Goal: Entertainment & Leisure: Consume media (video, audio)

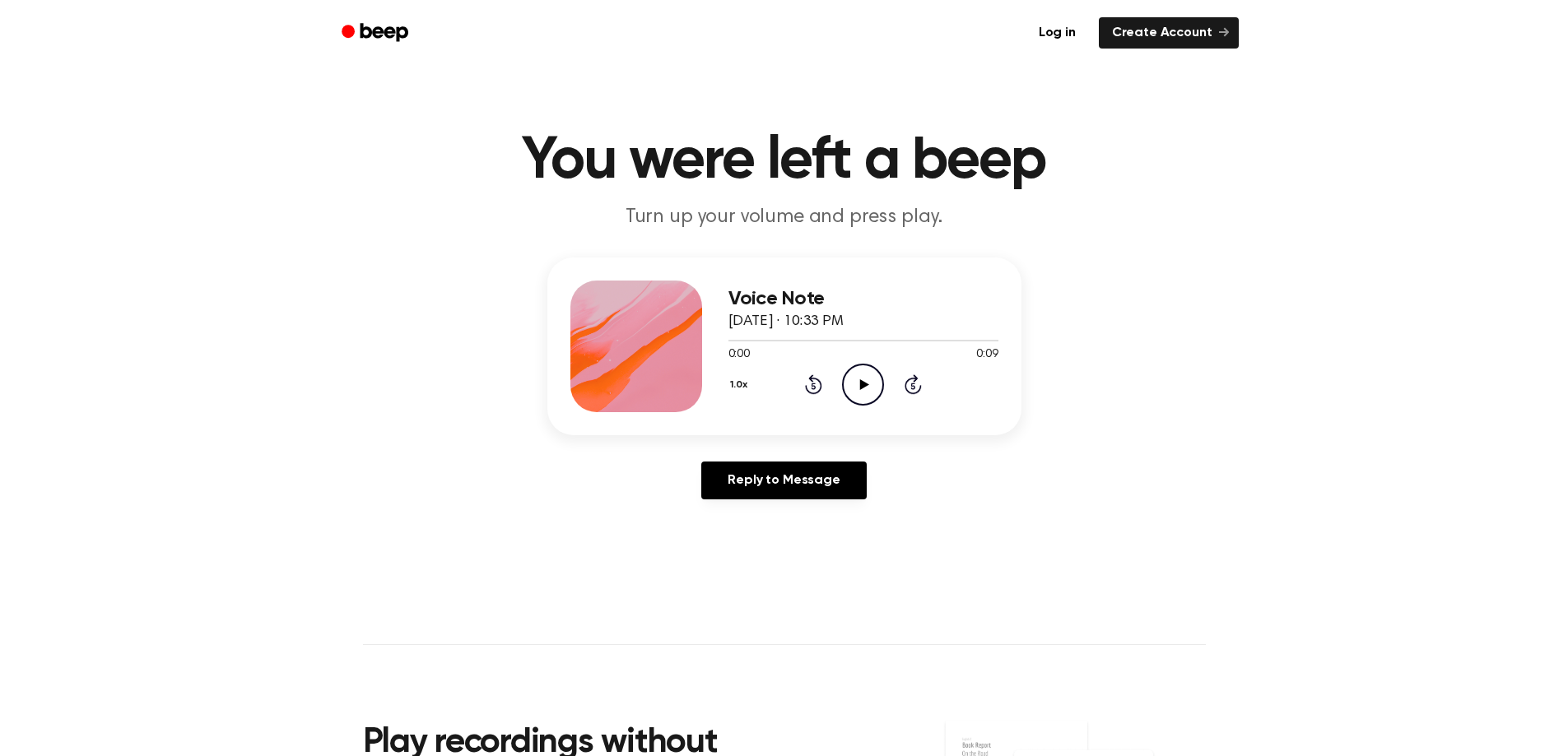
click at [866, 379] on icon "Play Audio" at bounding box center [863, 384] width 42 height 42
click at [851, 377] on icon "Play Audio" at bounding box center [863, 384] width 42 height 42
click at [858, 393] on icon "Play Audio" at bounding box center [863, 384] width 42 height 42
click at [862, 385] on icon at bounding box center [865, 385] width 9 height 11
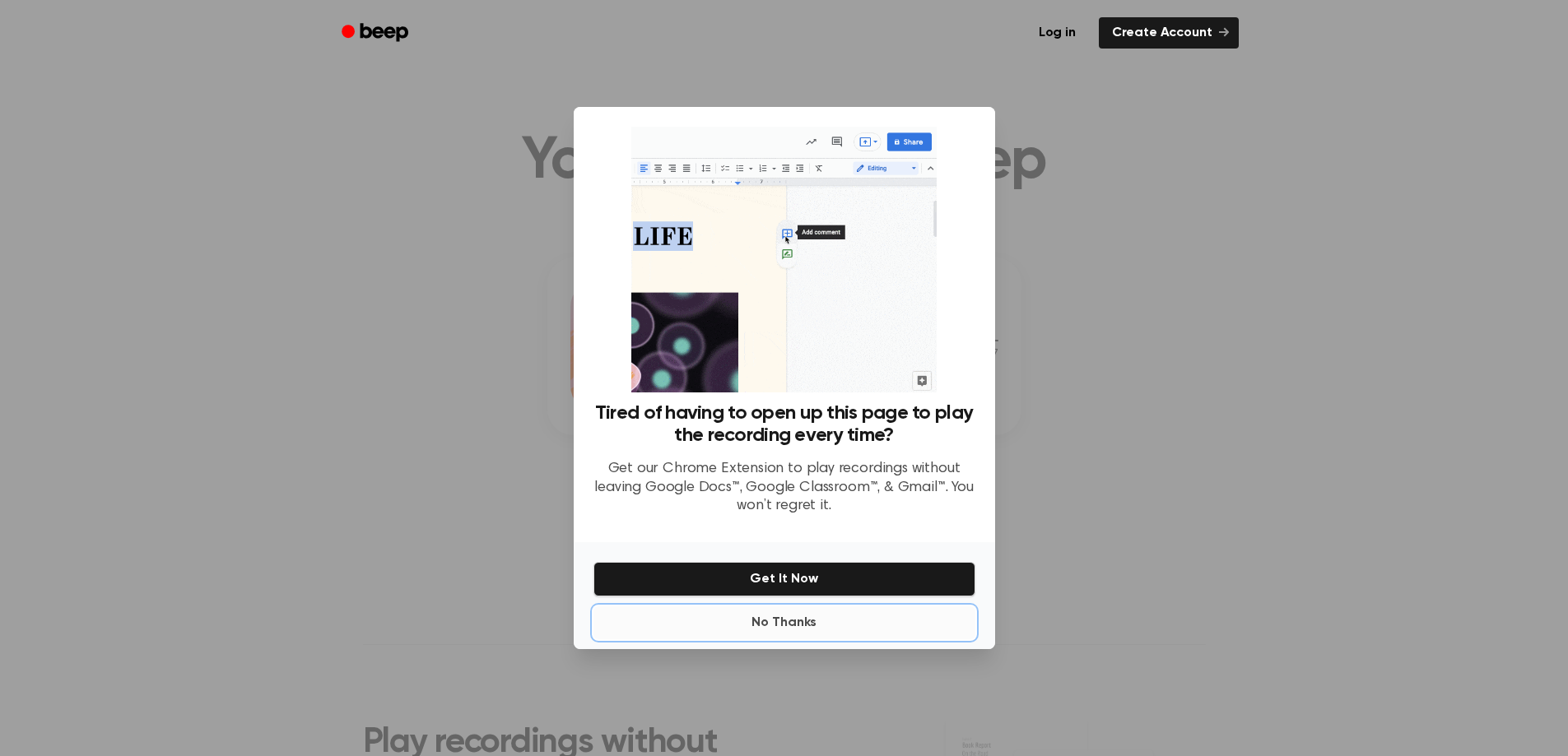
click at [813, 627] on button "No Thanks" at bounding box center [784, 623] width 382 height 33
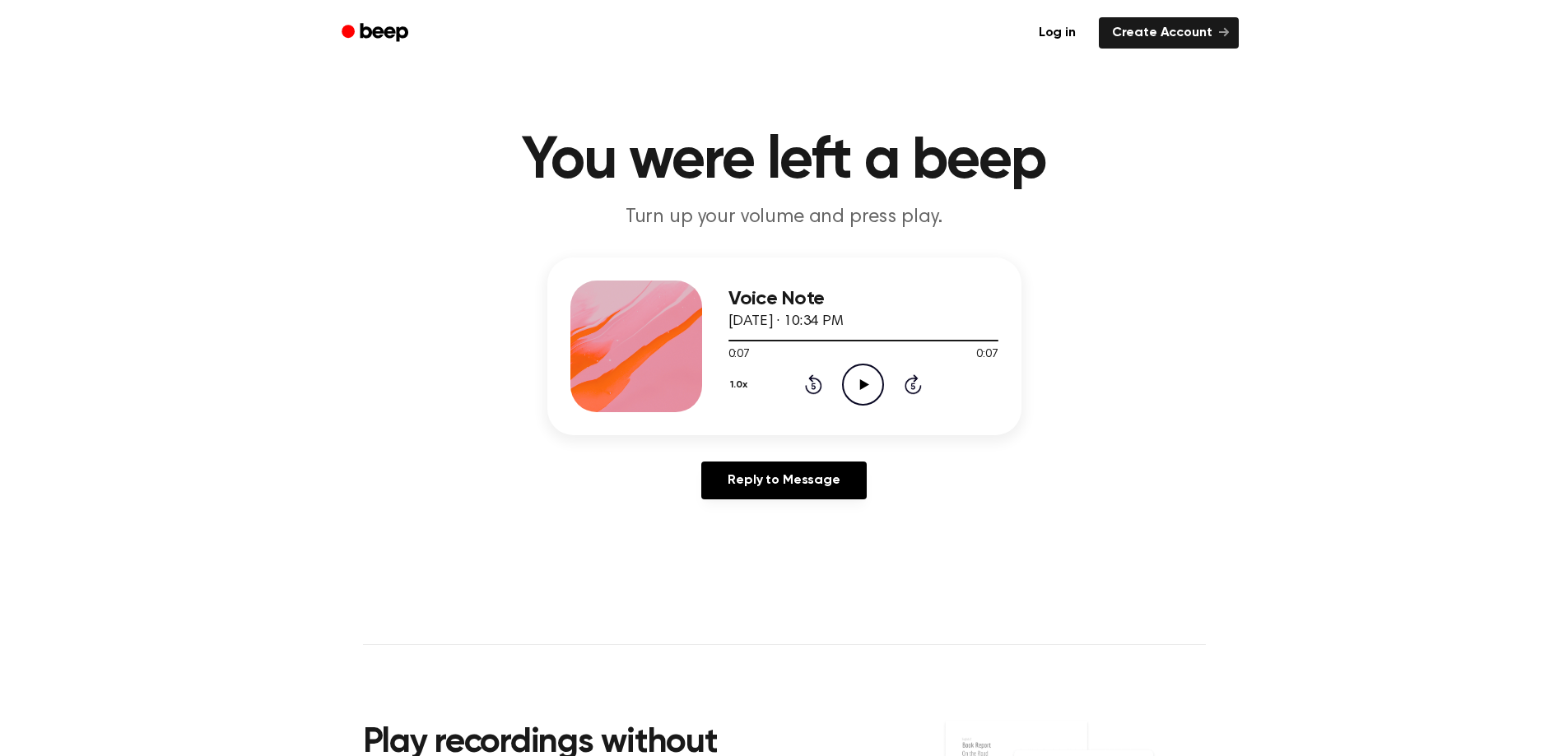
click at [857, 381] on icon "Play Audio" at bounding box center [863, 384] width 42 height 42
